Goal: Find specific page/section: Find specific page/section

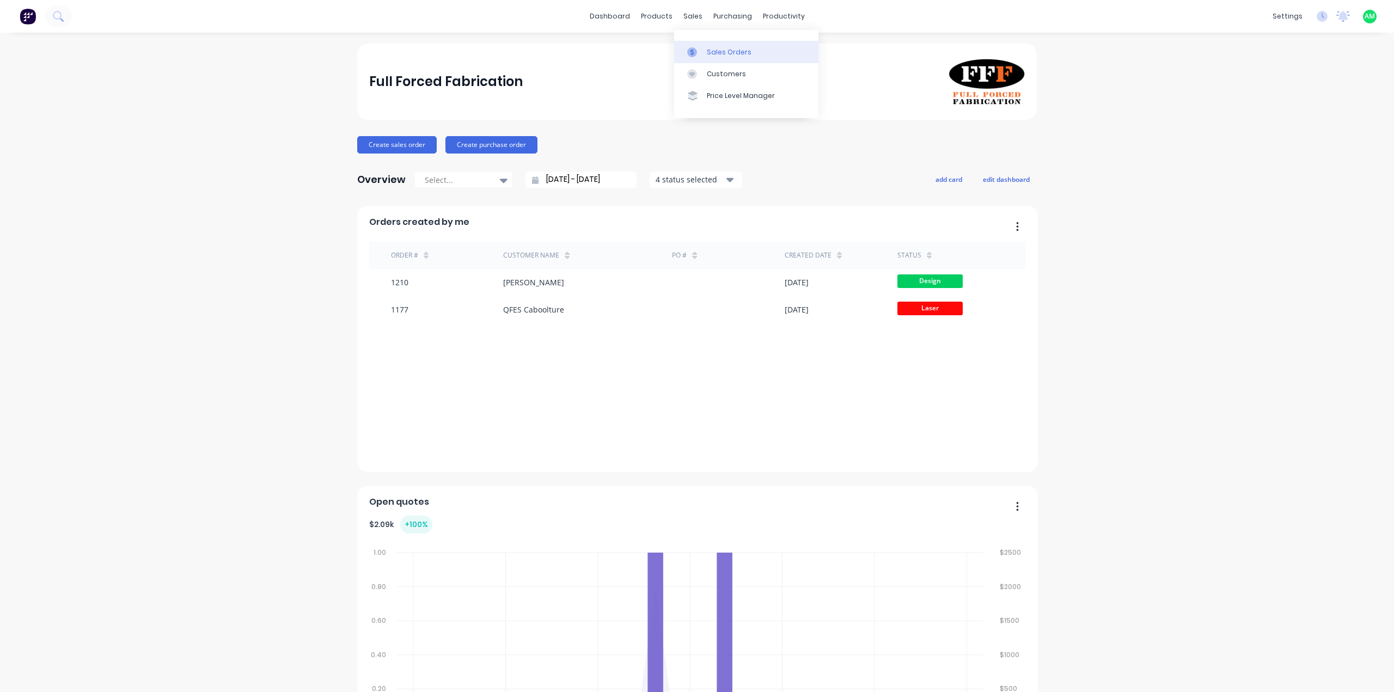
click at [689, 45] on link "Sales Orders" at bounding box center [746, 52] width 144 height 22
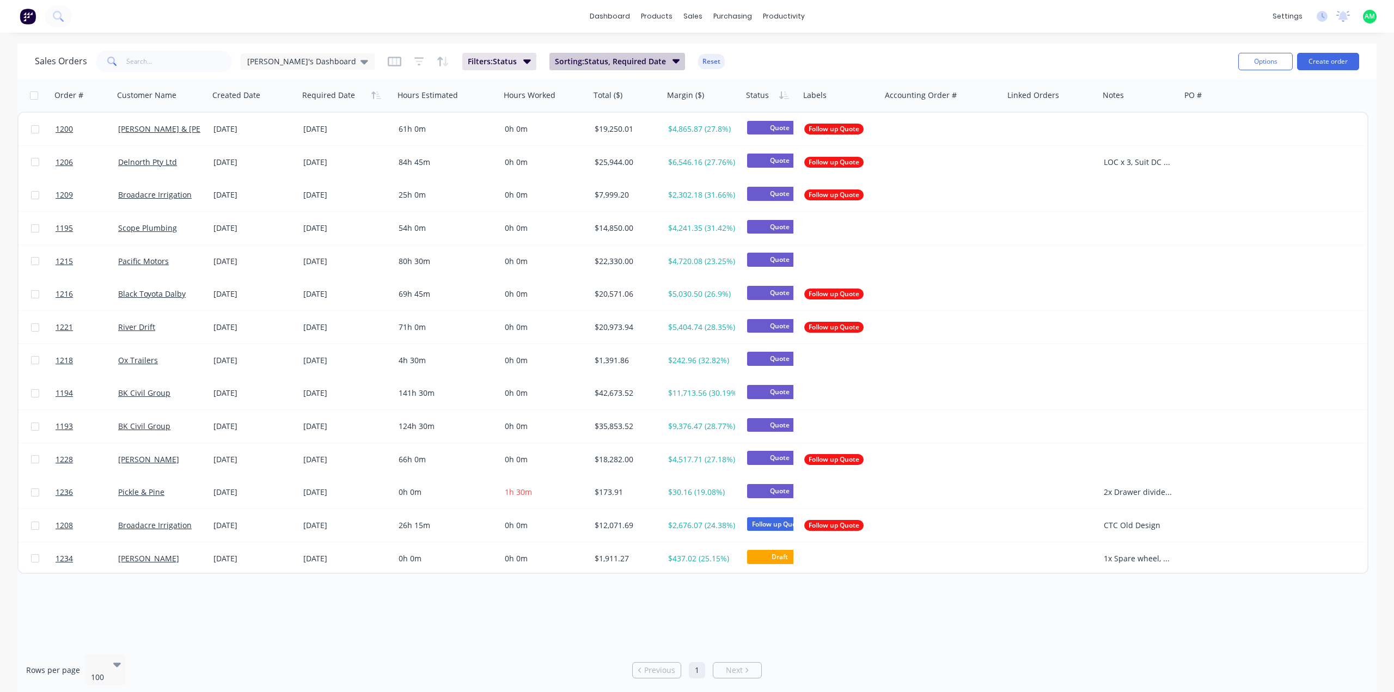
click at [555, 64] on span "Sorting: Status, Required Date" at bounding box center [610, 61] width 111 height 11
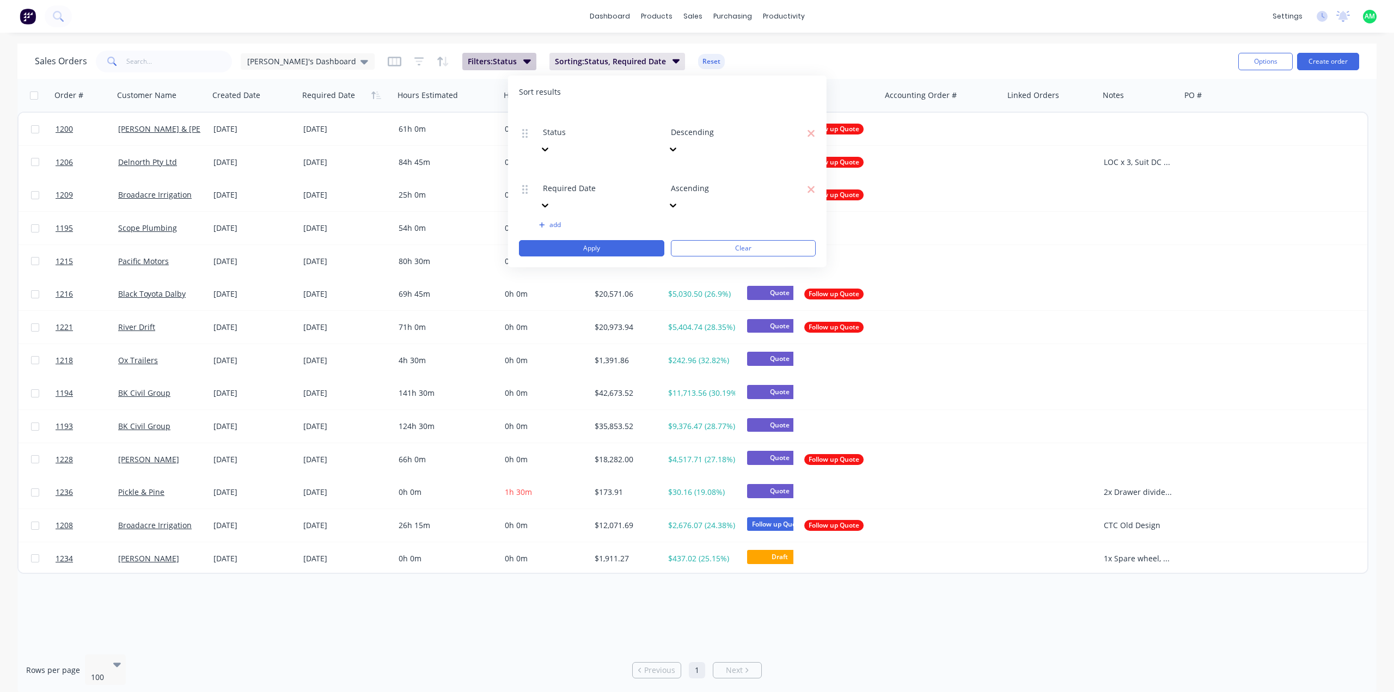
click at [479, 64] on button "Filters: Status" at bounding box center [499, 61] width 74 height 17
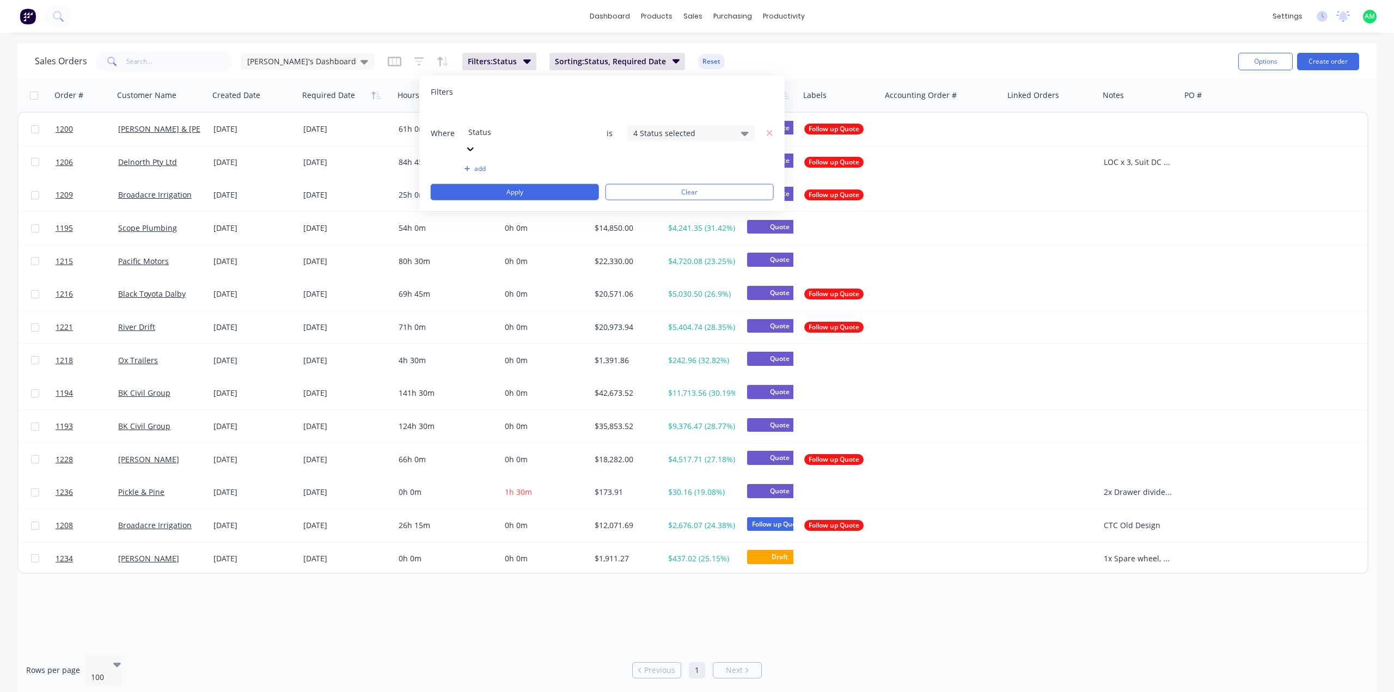
click at [744, 127] on icon at bounding box center [745, 133] width 8 height 12
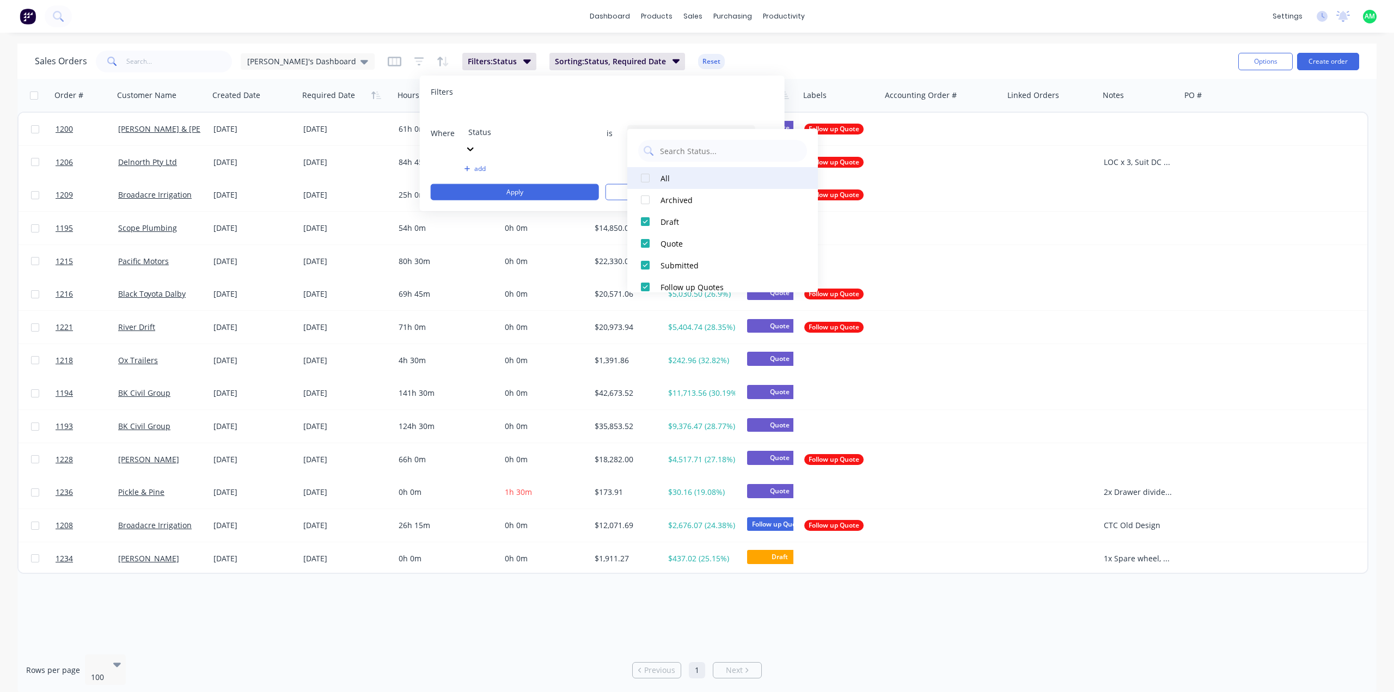
click at [678, 177] on div "All" at bounding box center [725, 177] width 131 height 11
click at [550, 184] on button "Apply" at bounding box center [515, 192] width 168 height 16
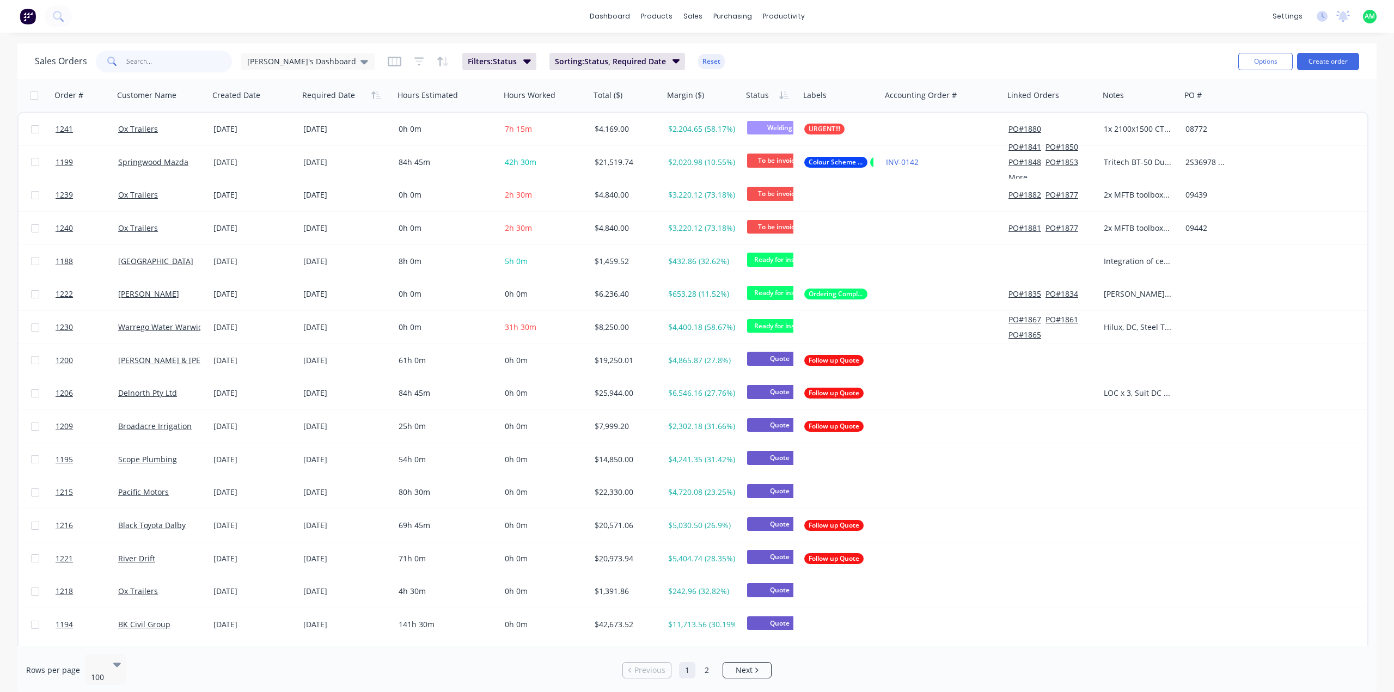
click at [150, 68] on input "text" at bounding box center [179, 62] width 106 height 22
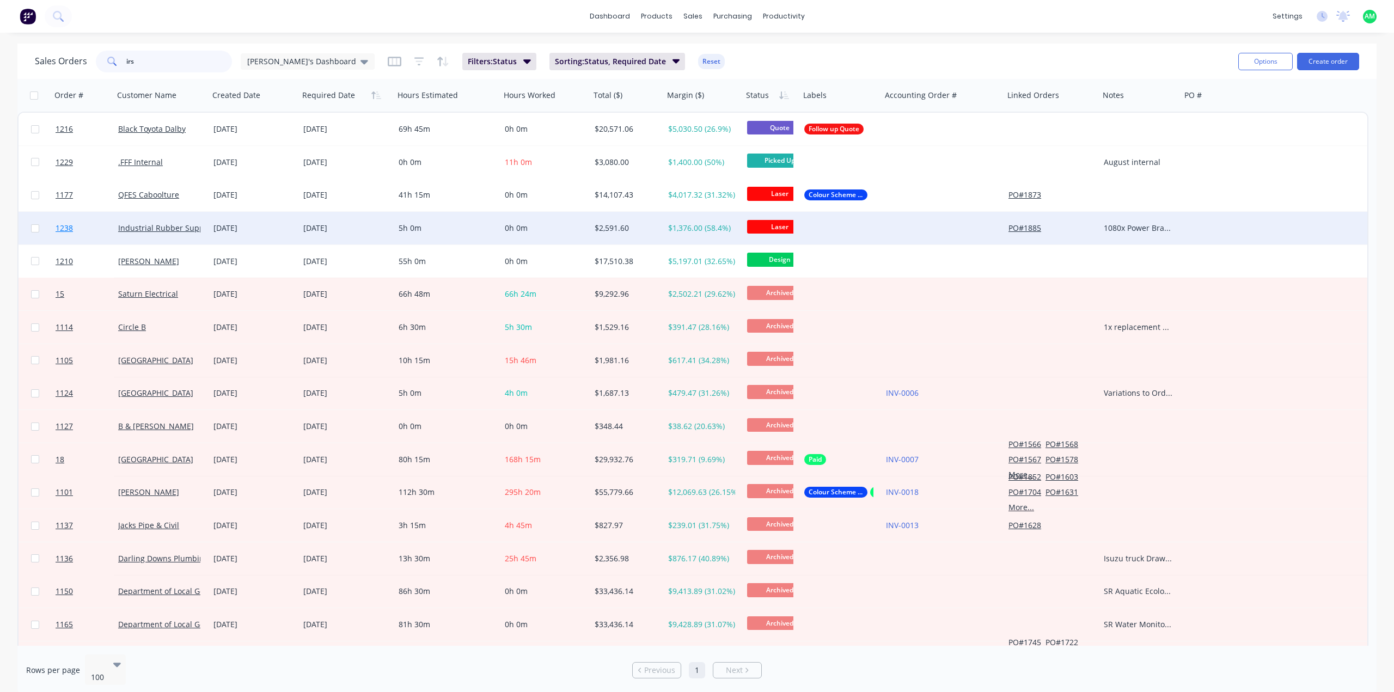
type input "irs"
click at [101, 231] on link "1238" at bounding box center [87, 228] width 63 height 33
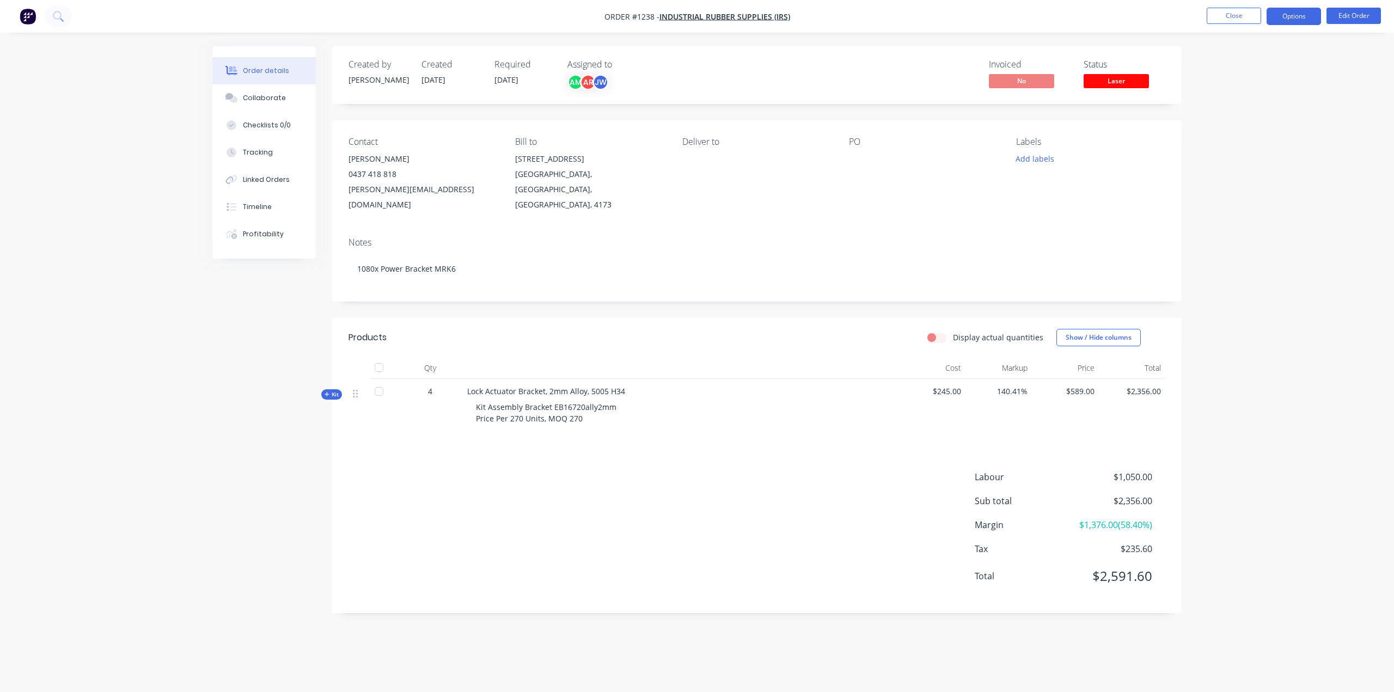
click at [1297, 19] on button "Options" at bounding box center [1293, 16] width 54 height 17
click at [1255, 137] on div "Work Order" at bounding box center [1261, 132] width 100 height 16
click at [1248, 112] on div "Without pricing" at bounding box center [1261, 110] width 100 height 16
click at [1210, 339] on div "Order details Collaborate Checklists 0/0 Tracking Linked Orders Timeline Profit…" at bounding box center [697, 346] width 1394 height 692
click at [1226, 20] on button "Close" at bounding box center [1233, 16] width 54 height 16
